Goal: Task Accomplishment & Management: Manage account settings

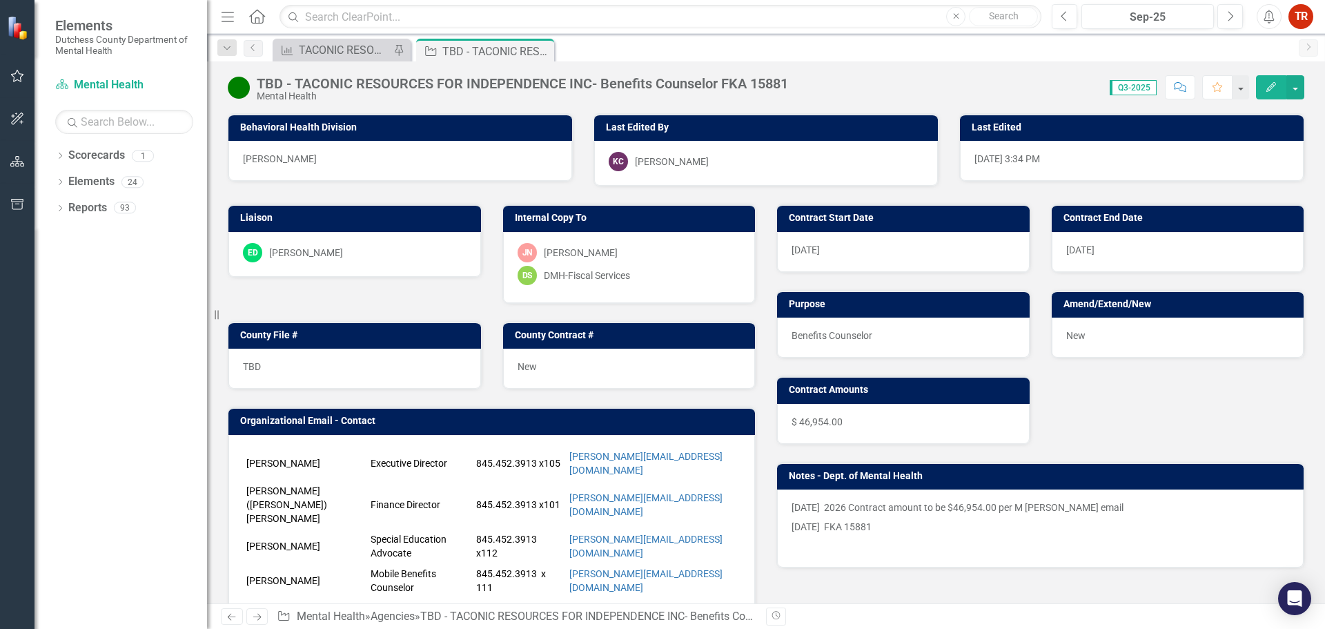
click at [1276, 92] on button "Edit" at bounding box center [1271, 87] width 30 height 24
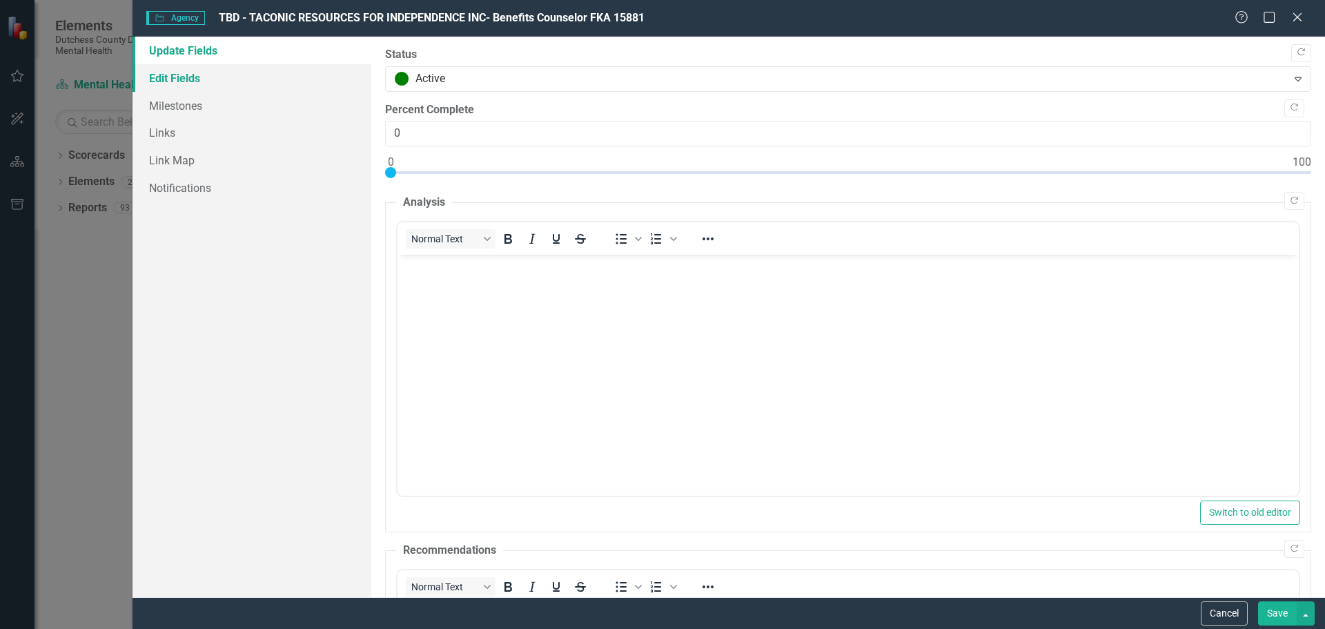
click at [193, 84] on link "Edit Fields" at bounding box center [252, 78] width 239 height 28
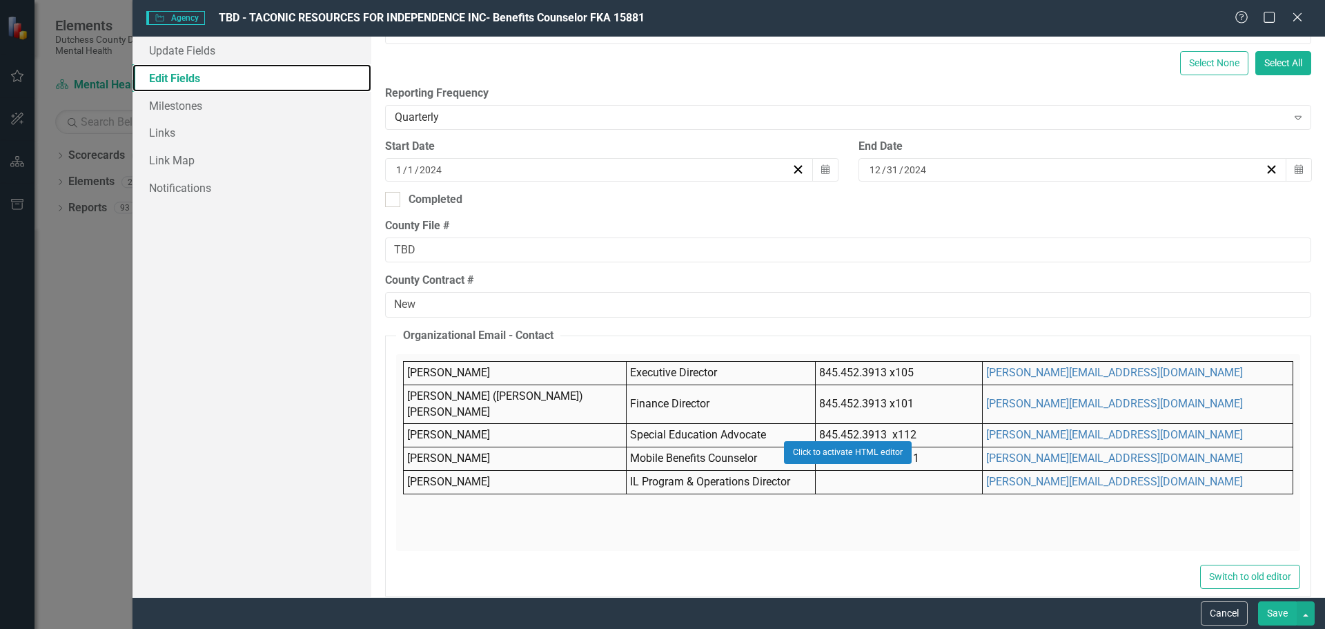
scroll to position [276, 0]
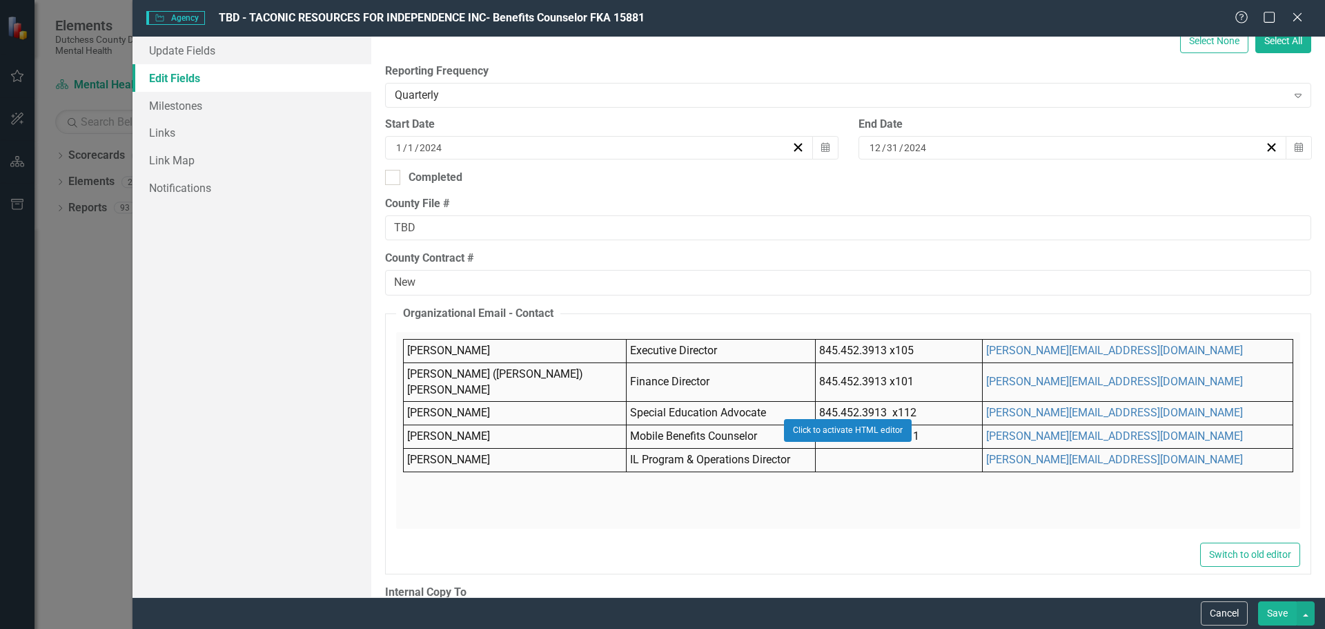
click at [573, 420] on div "Click to activate HTML editor" at bounding box center [848, 430] width 904 height 197
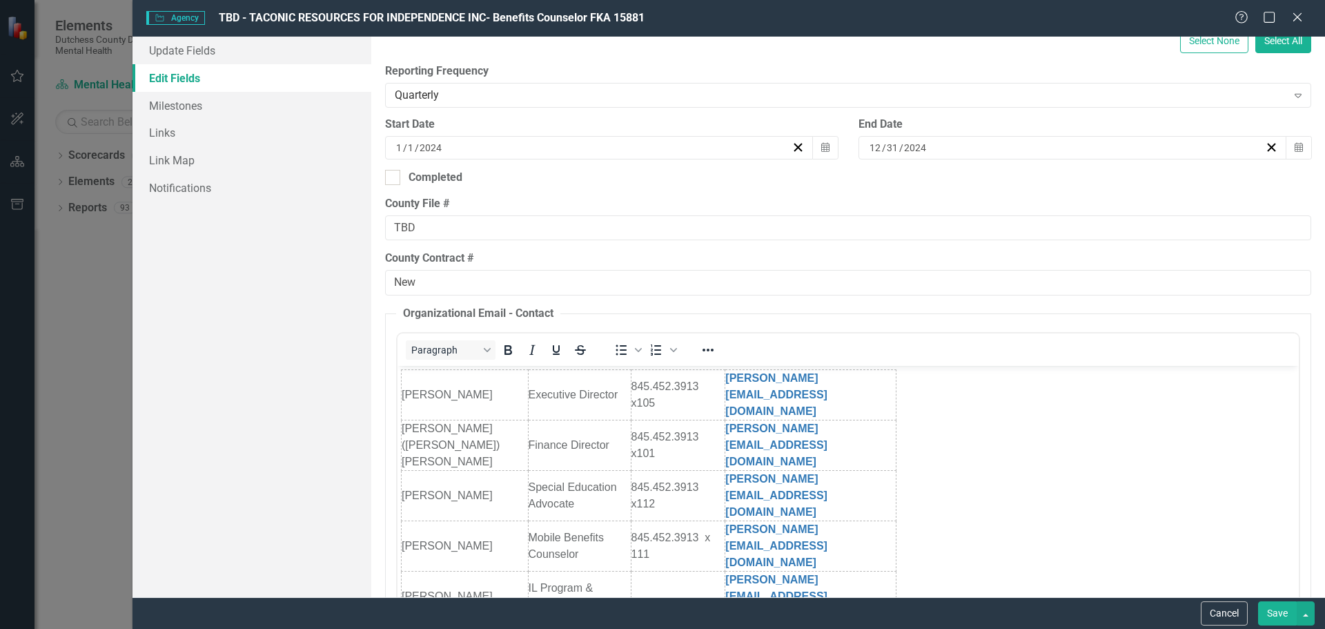
scroll to position [0, 0]
click at [475, 520] on td "[PERSON_NAME]" at bounding box center [464, 545] width 127 height 50
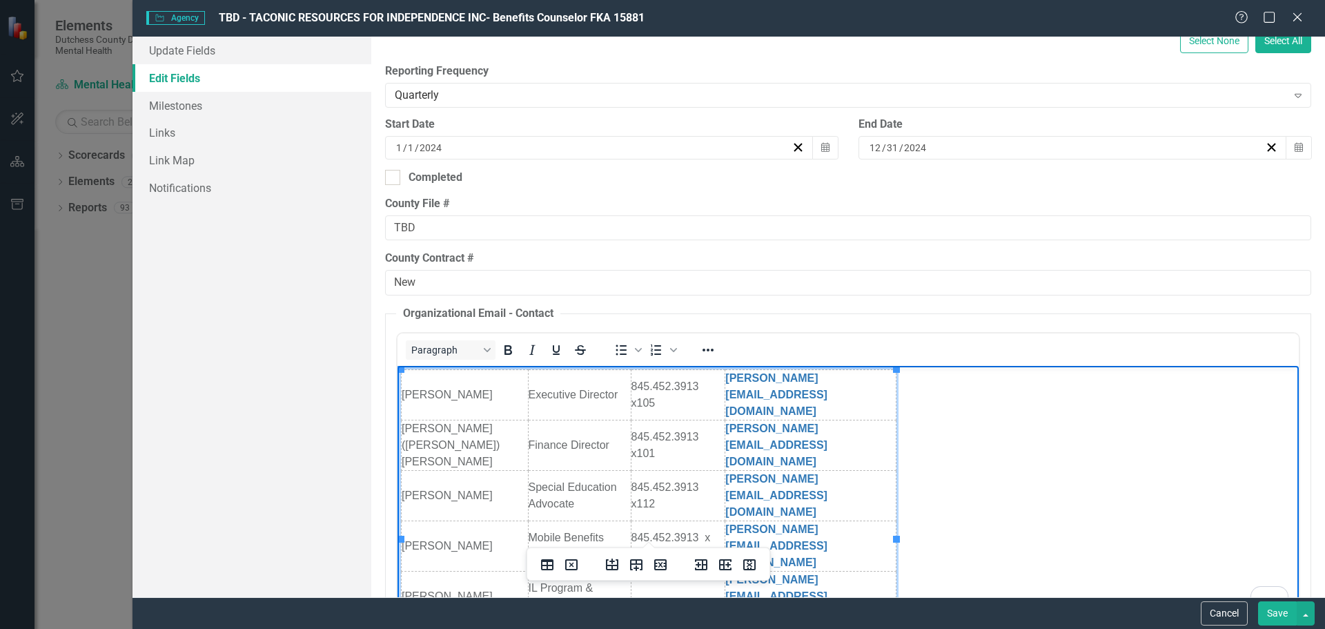
scroll to position [276, 0]
click at [528, 571] on td "IL Program & Operations Director" at bounding box center [578, 596] width 103 height 50
click at [750, 523] on link "[PERSON_NAME][EMAIL_ADDRESS][DOMAIN_NAME]" at bounding box center [776, 545] width 102 height 45
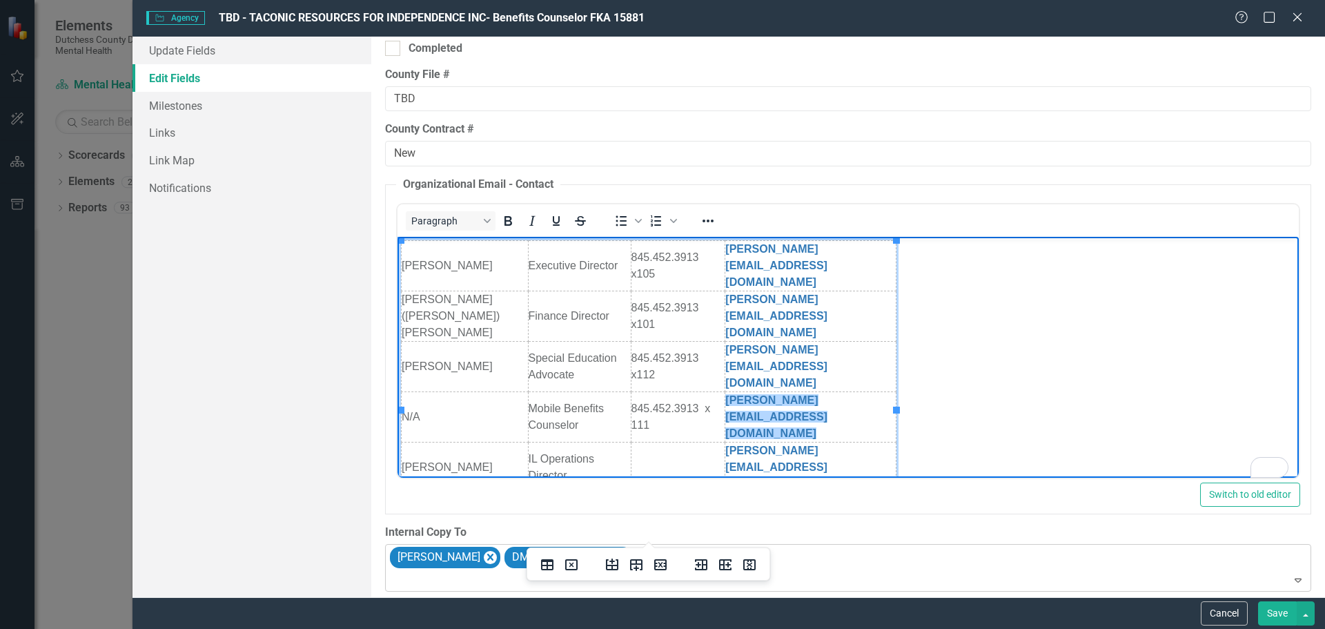
scroll to position [414, 0]
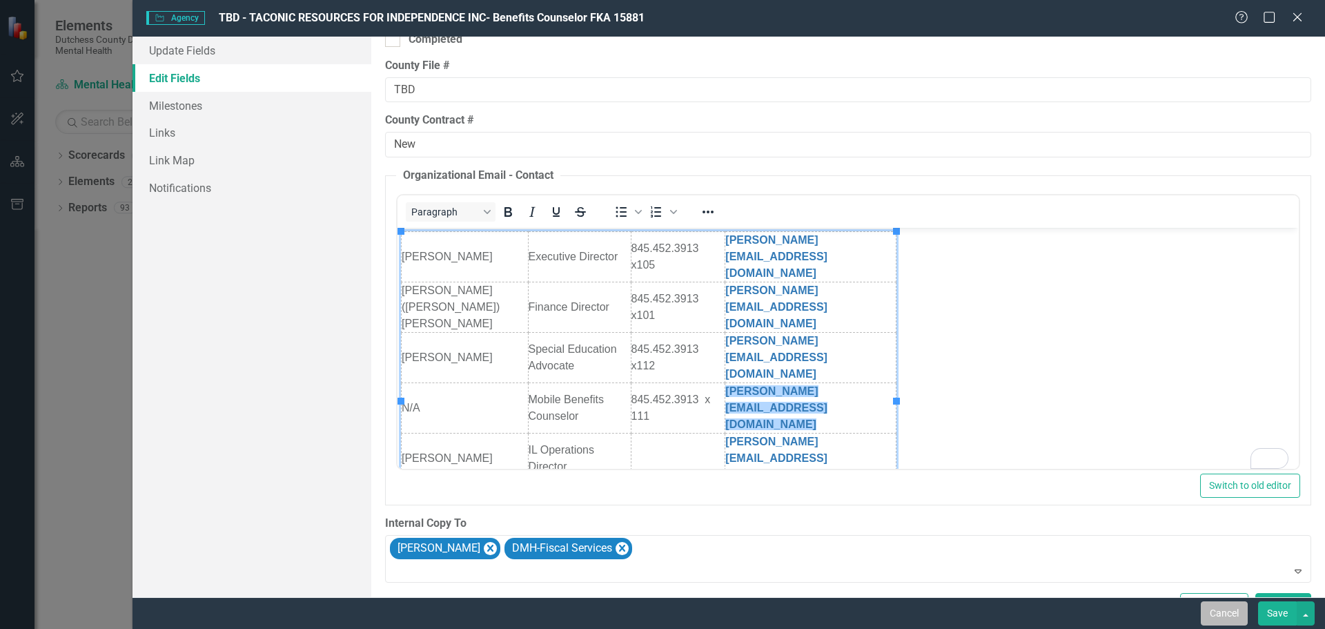
click at [1225, 616] on button "Cancel" at bounding box center [1224, 613] width 47 height 24
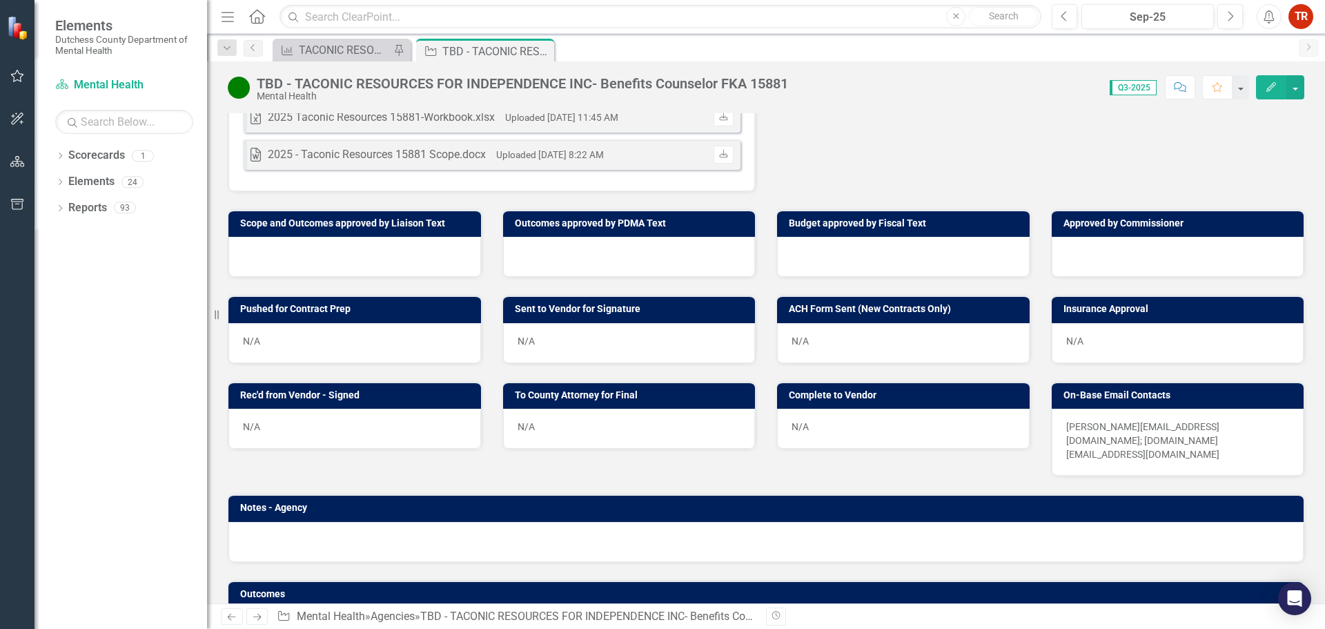
scroll to position [532, 0]
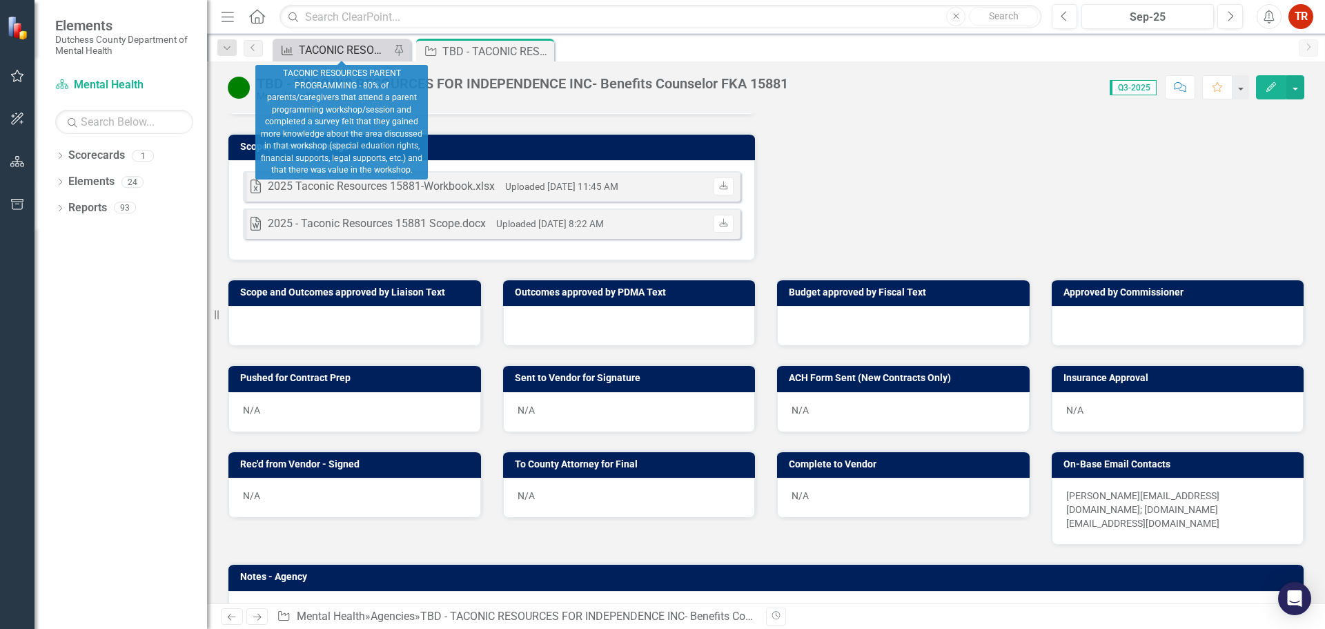
click at [354, 52] on div "TACONIC RESOURCES PARENT PROGRAMMING - 80% of parents/caregivers that attend a …" at bounding box center [344, 49] width 91 height 17
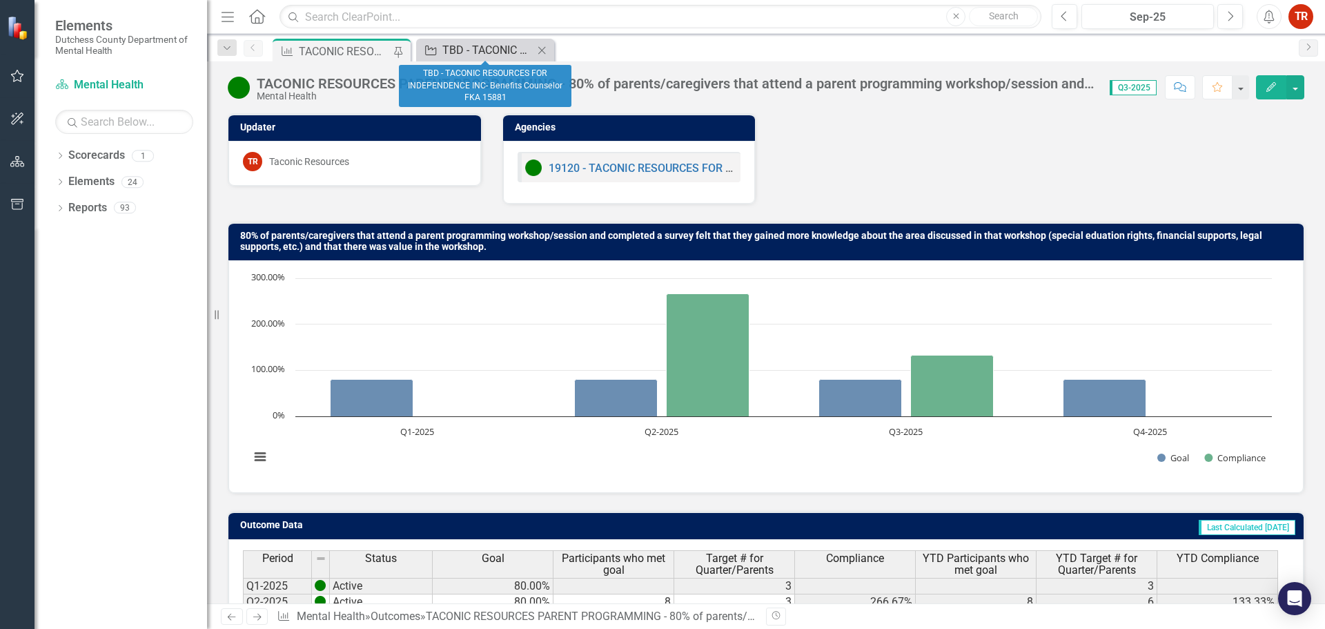
click at [470, 46] on div "TBD - TACONIC RESOURCES FOR INDEPENDENCE INC- Benefits Counselor FKA 15881" at bounding box center [487, 49] width 91 height 17
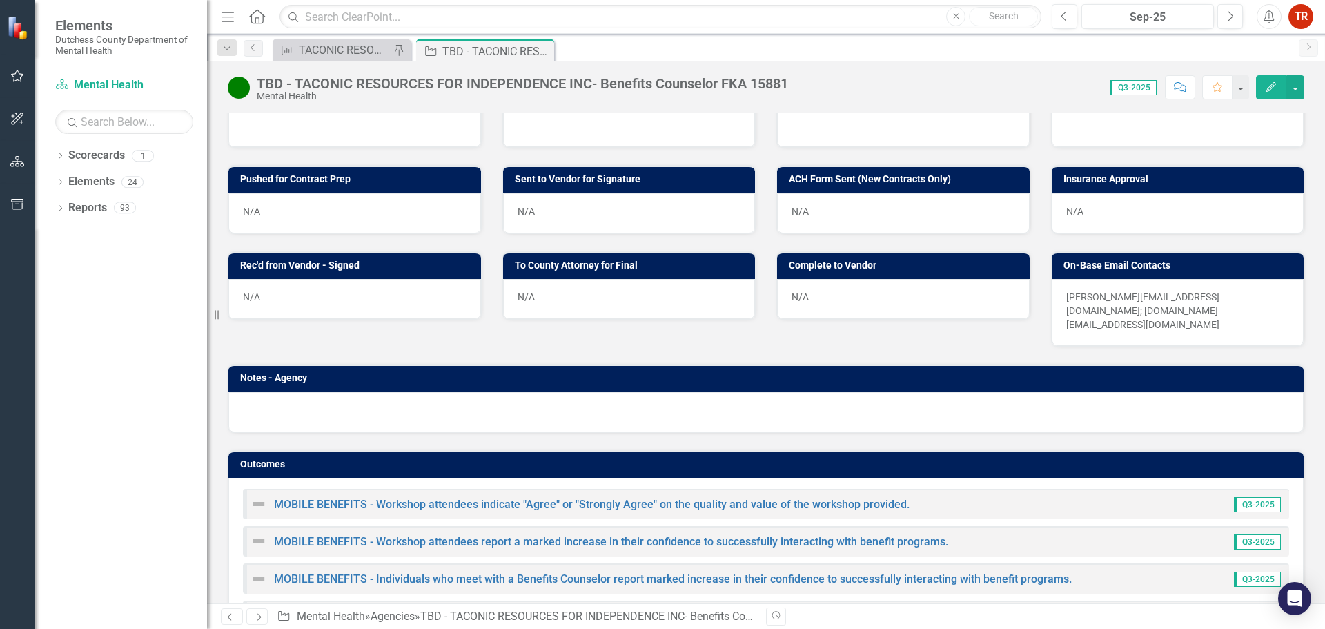
scroll to position [739, 0]
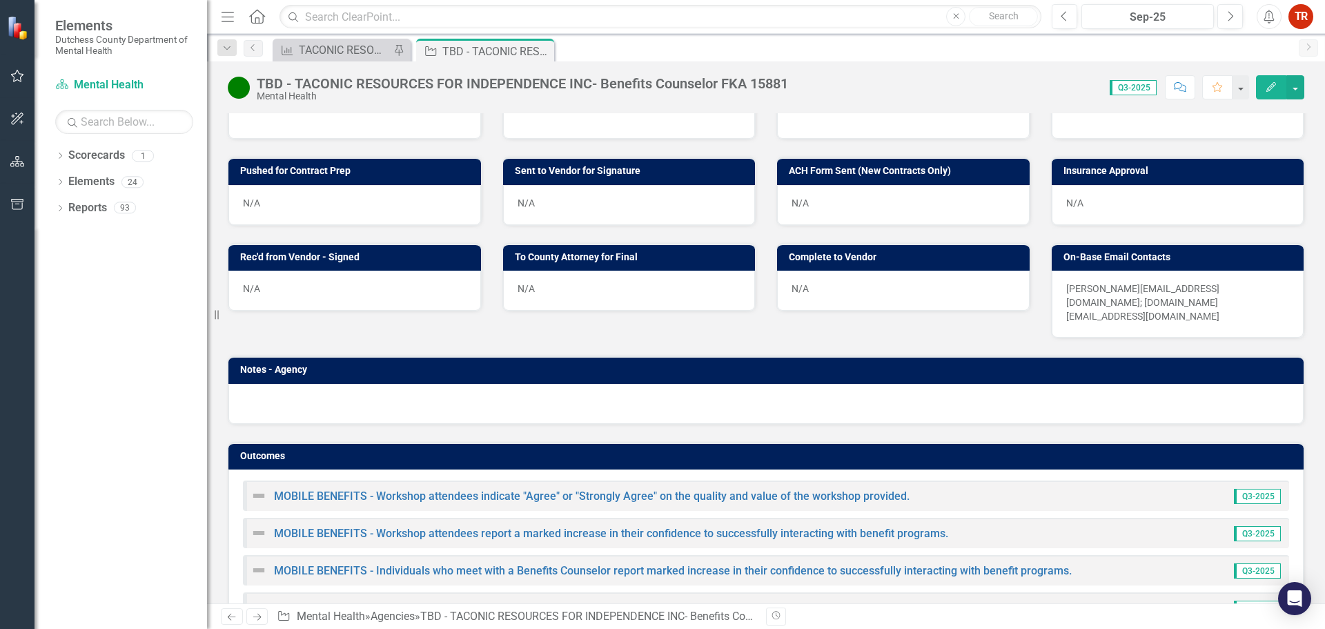
click at [680, 487] on div "MOBILE BENEFITS - Workshop attendees indicate "Agree" or "Strongly Agree" on th…" at bounding box center [580, 495] width 659 height 17
click at [328, 489] on link "MOBILE BENEFITS - Workshop attendees indicate "Agree" or "Strongly Agree" on th…" at bounding box center [592, 495] width 636 height 13
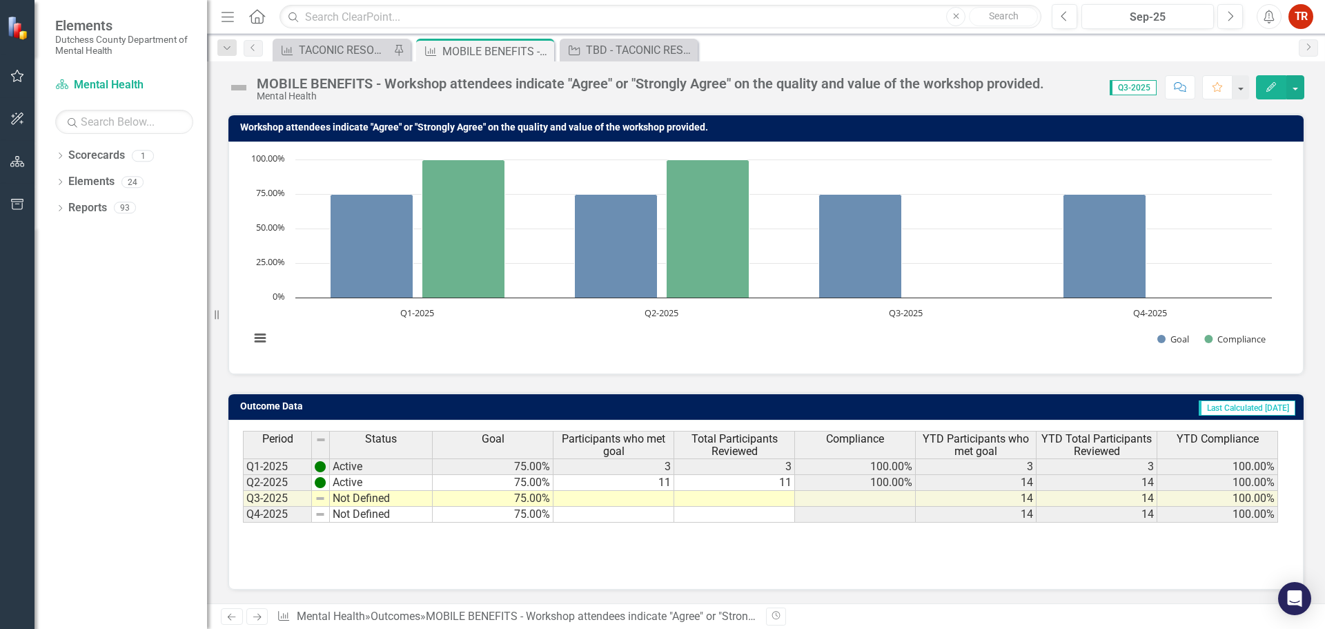
scroll to position [109, 0]
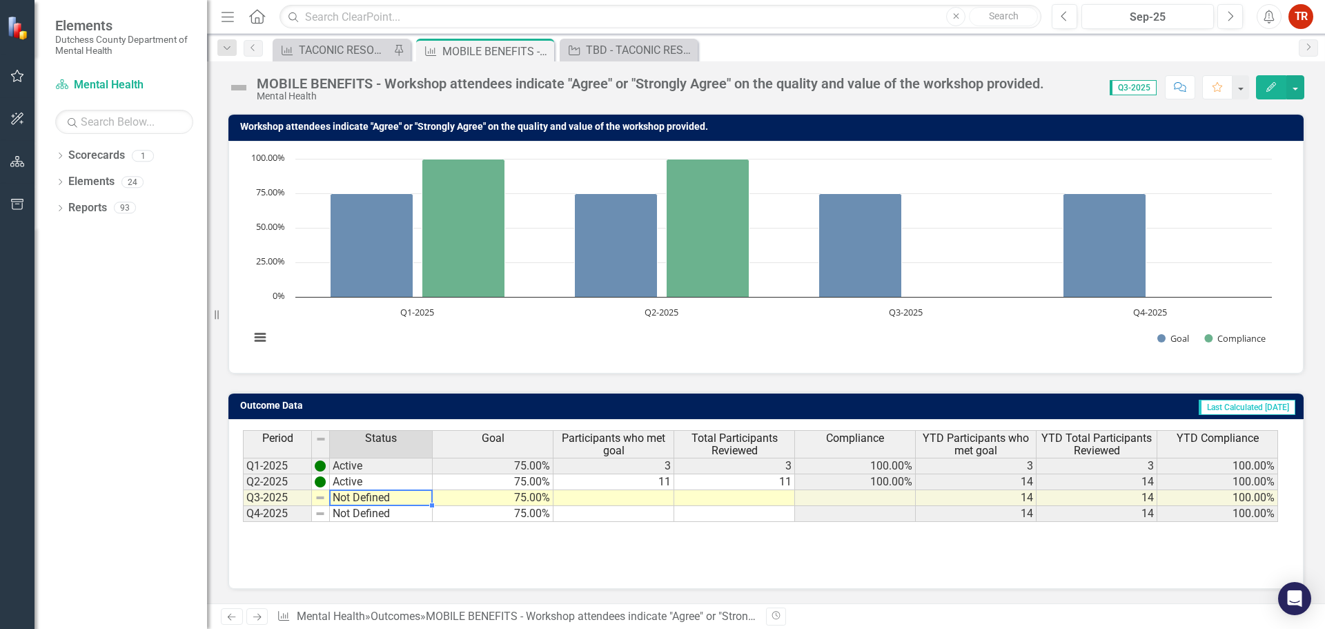
click at [363, 497] on td "Not Defined" at bounding box center [381, 498] width 103 height 16
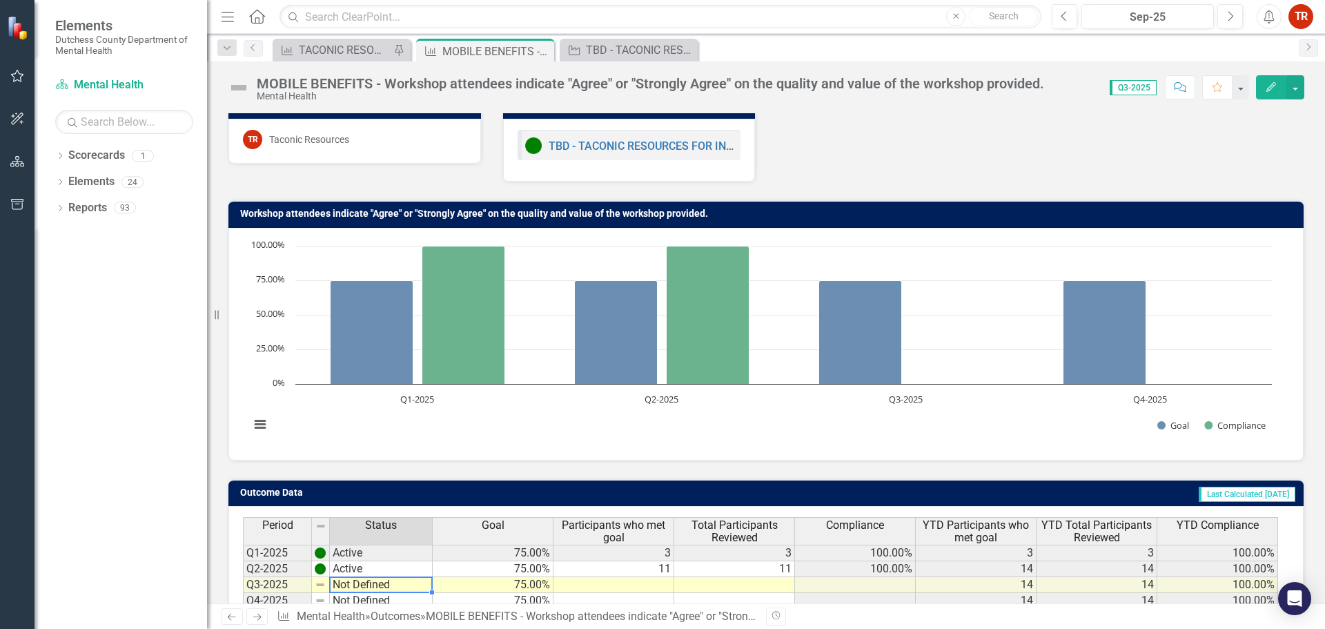
scroll to position [0, 0]
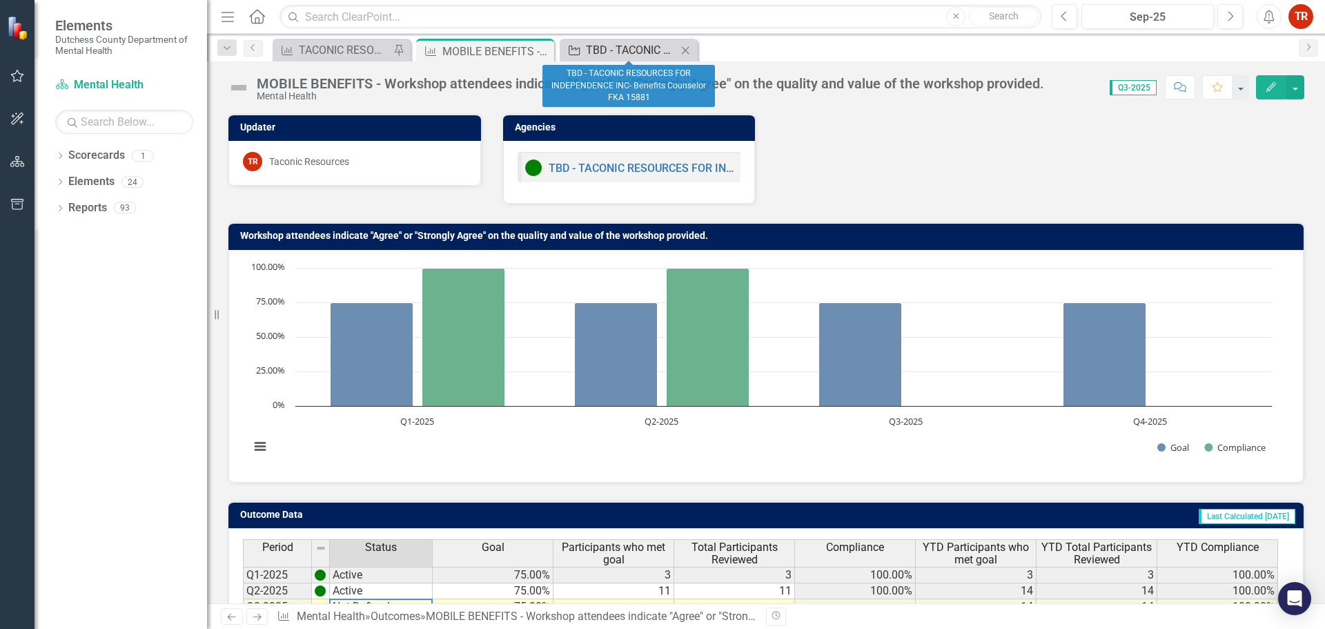
click at [634, 50] on div "TBD - TACONIC RESOURCES FOR INDEPENDENCE INC- Benefits Counselor FKA 15881" at bounding box center [631, 49] width 91 height 17
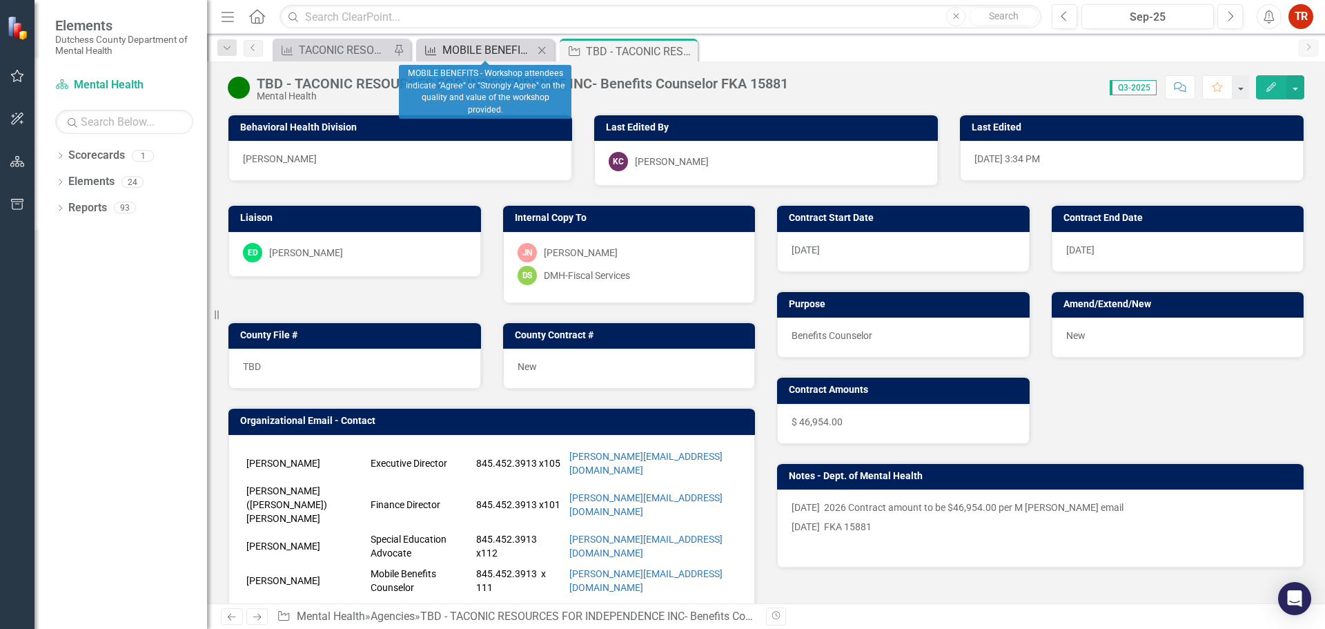
click at [485, 50] on div "MOBILE BENEFITS - Workshop attendees indicate "Agree" or "Strongly Agree" on th…" at bounding box center [487, 49] width 91 height 17
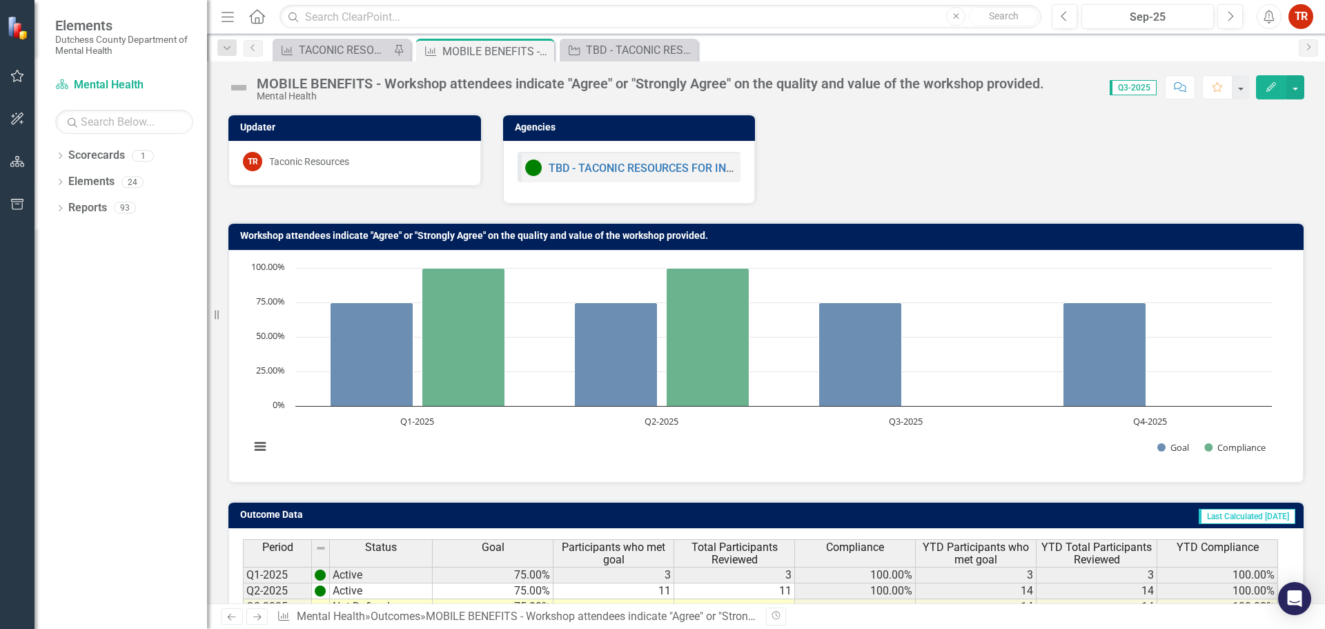
click at [1275, 86] on icon "Edit" at bounding box center [1271, 87] width 12 height 10
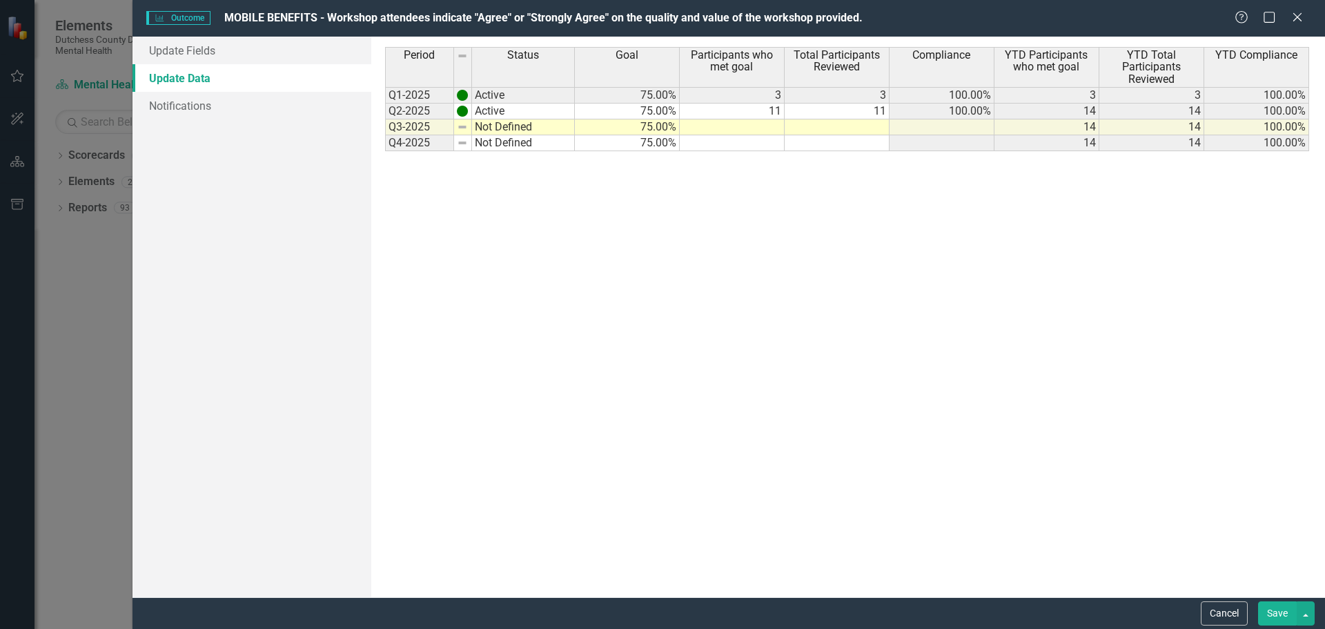
click at [736, 130] on td at bounding box center [732, 127] width 105 height 16
click at [823, 129] on td at bounding box center [837, 127] width 105 height 16
click at [197, 59] on link "Update Fields" at bounding box center [252, 51] width 239 height 28
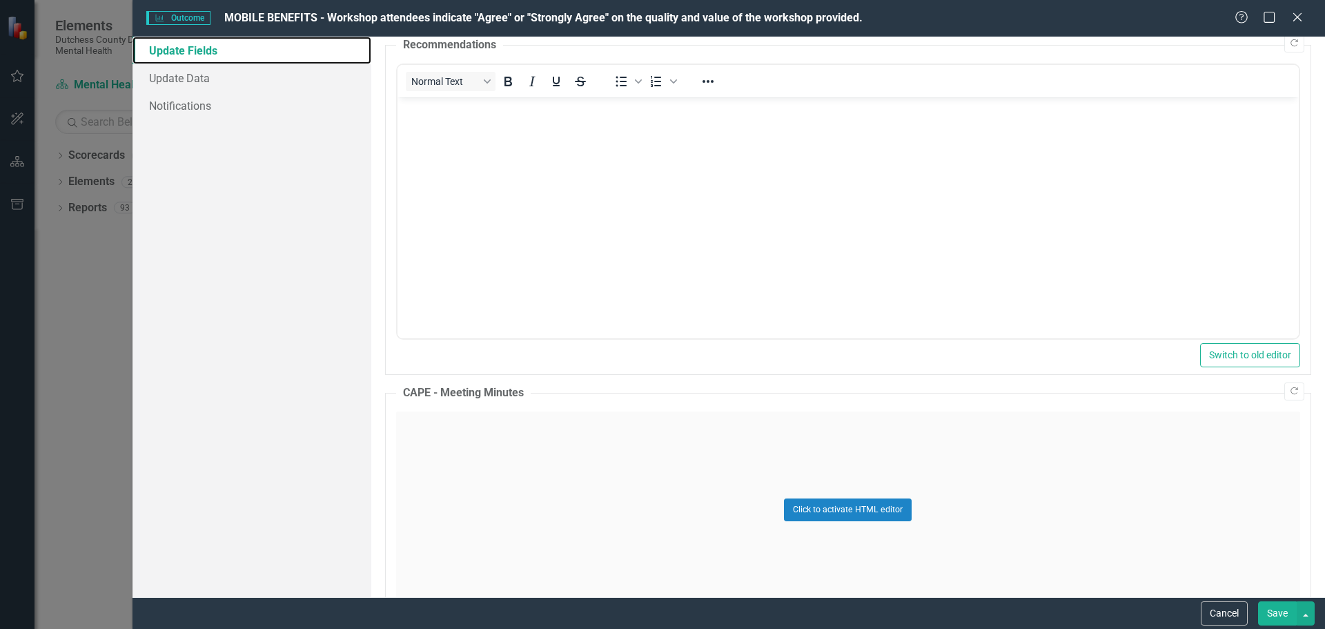
scroll to position [414, 0]
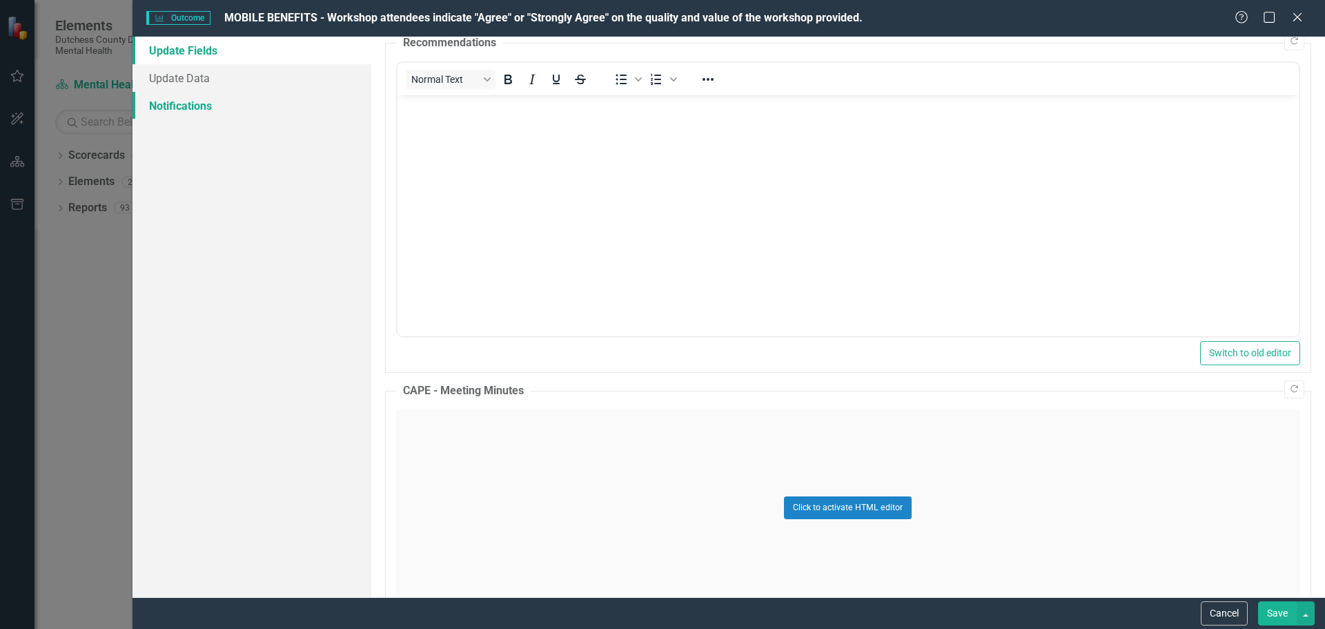
click at [191, 110] on link "Notifications" at bounding box center [252, 106] width 239 height 28
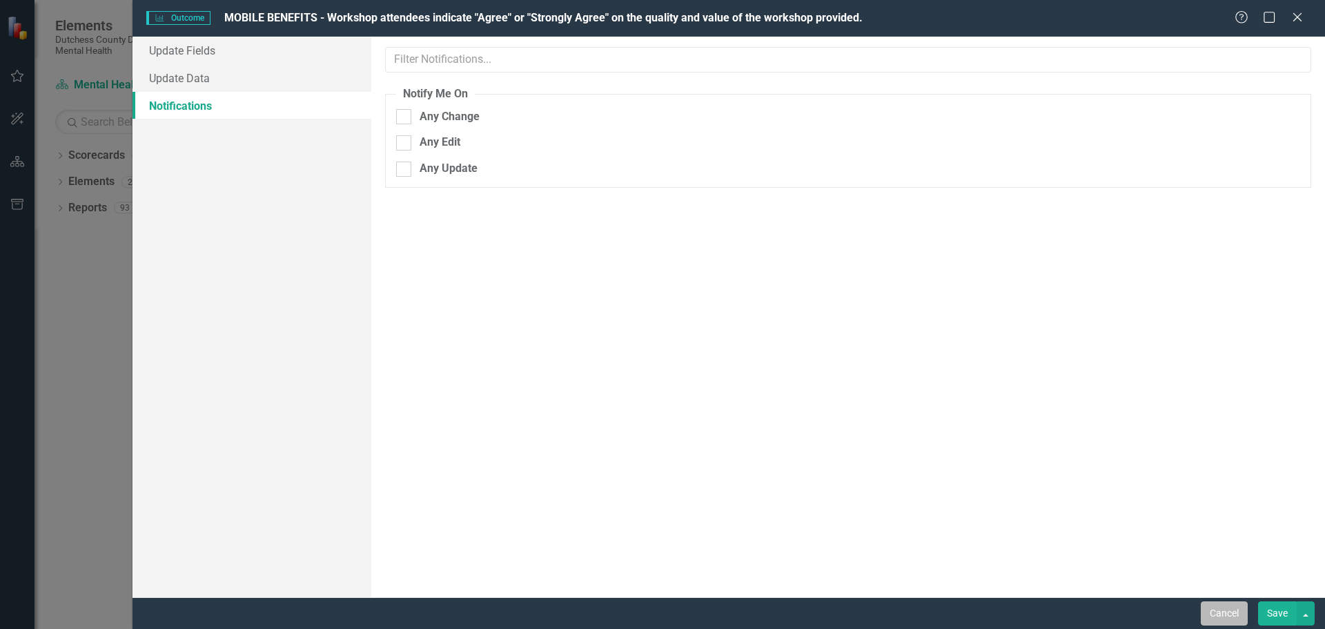
click at [1222, 615] on button "Cancel" at bounding box center [1224, 613] width 47 height 24
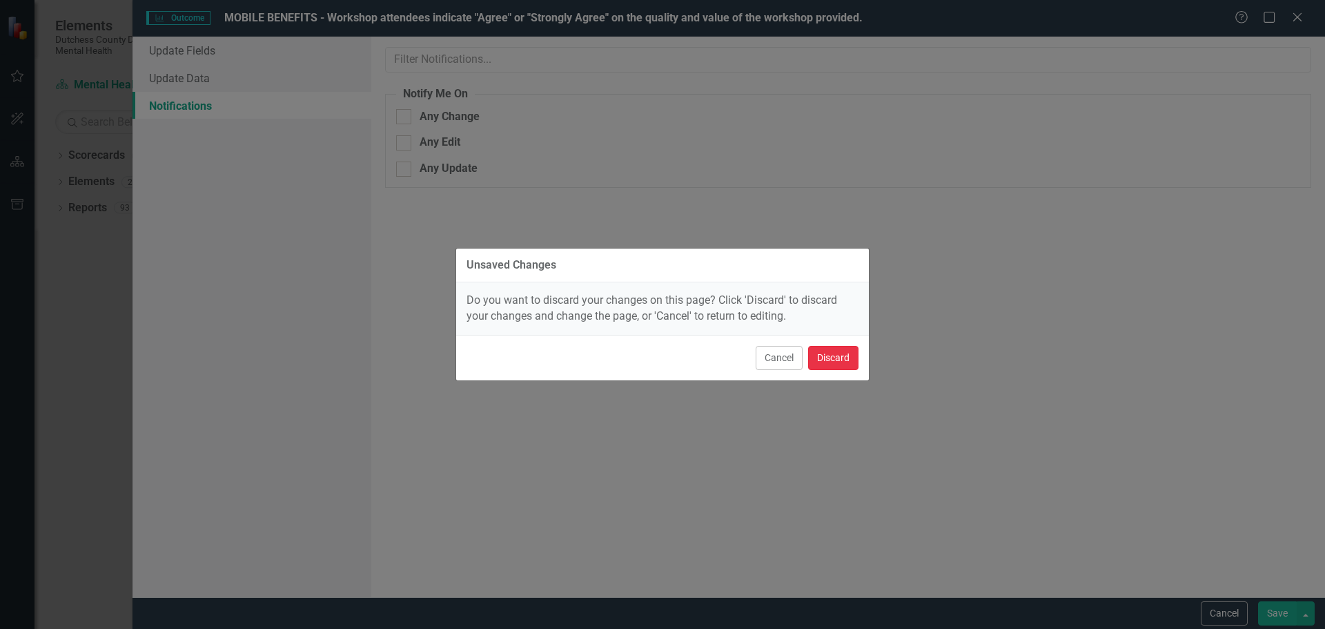
click at [820, 358] on button "Discard" at bounding box center [833, 358] width 50 height 24
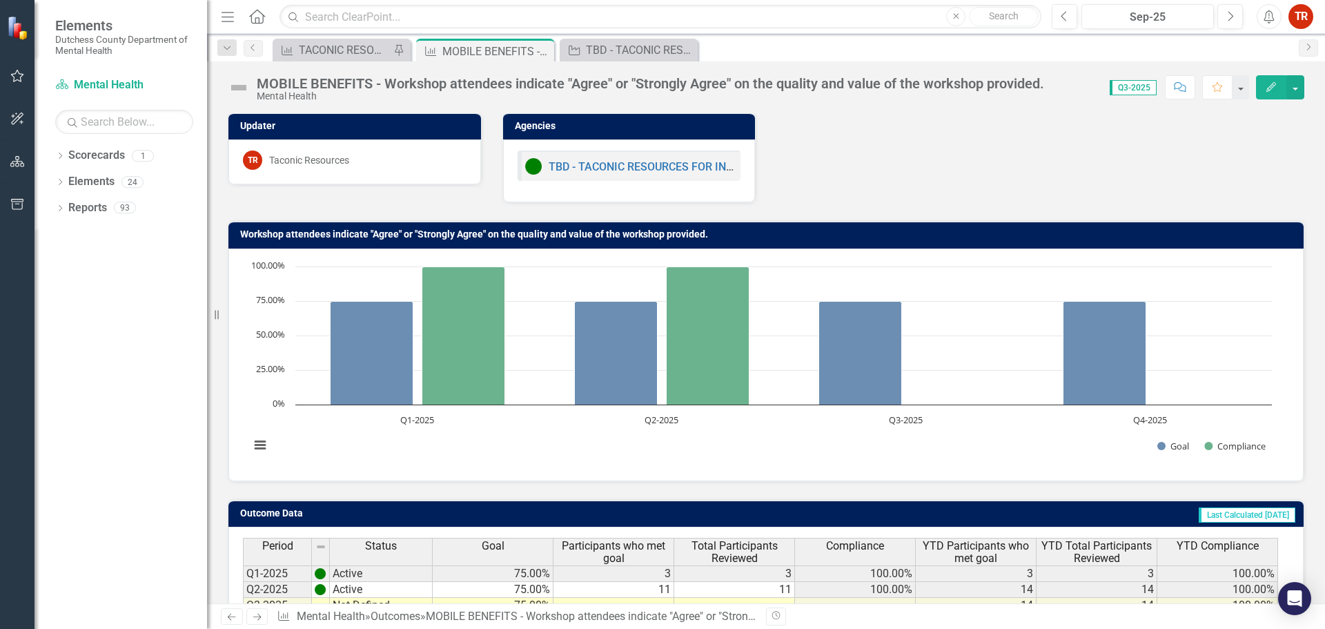
scroll to position [0, 0]
